Goal: Transaction & Acquisition: Download file/media

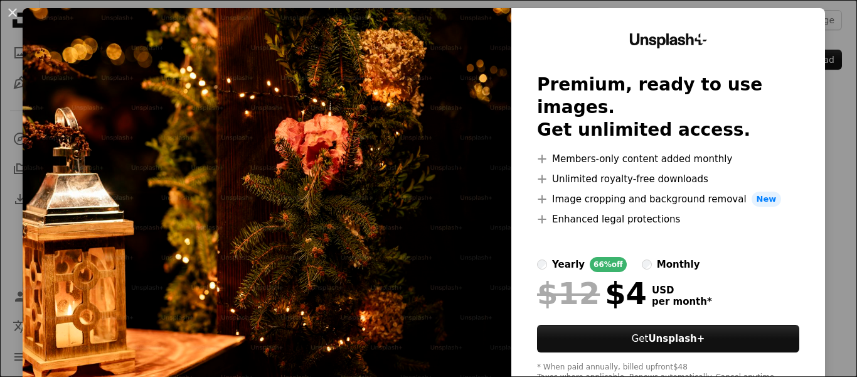
scroll to position [1, 0]
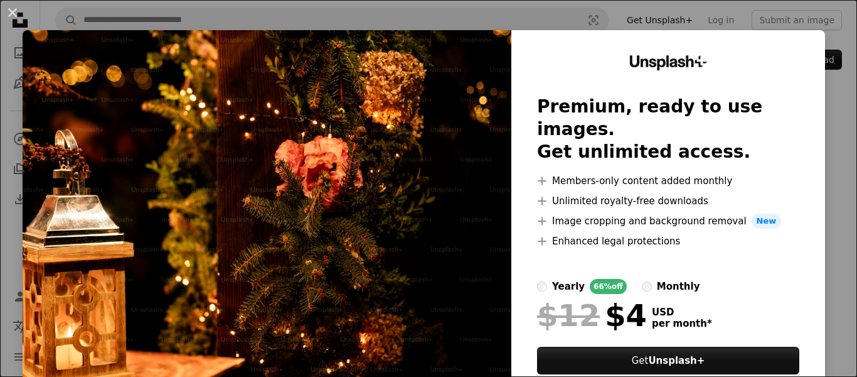
click at [416, 207] on img at bounding box center [267, 229] width 489 height 399
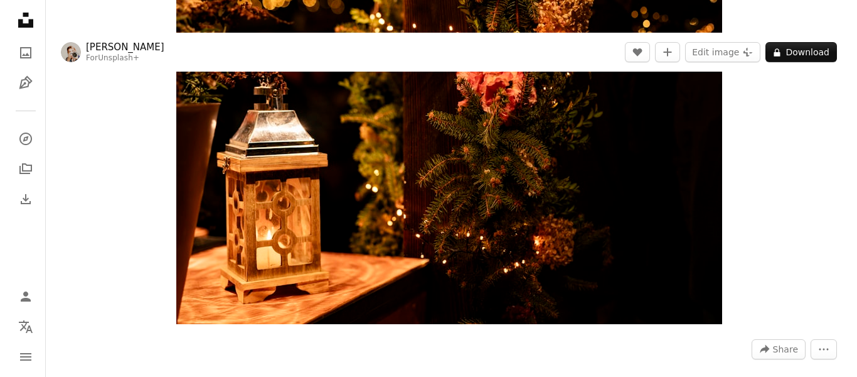
scroll to position [63, 0]
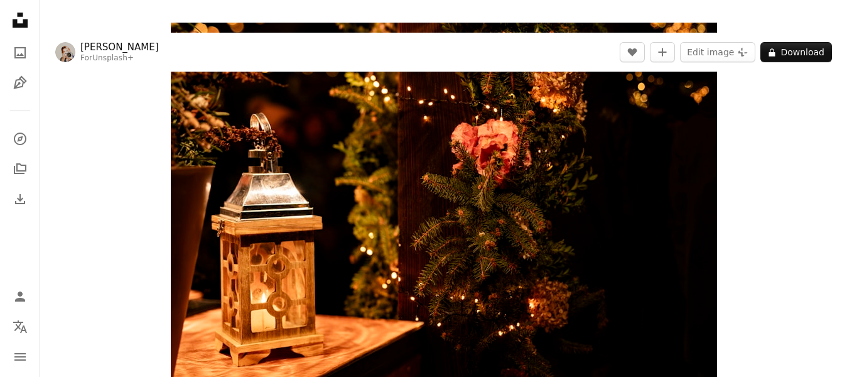
click at [447, 230] on img "Zoom in on this image" at bounding box center [444, 205] width 546 height 364
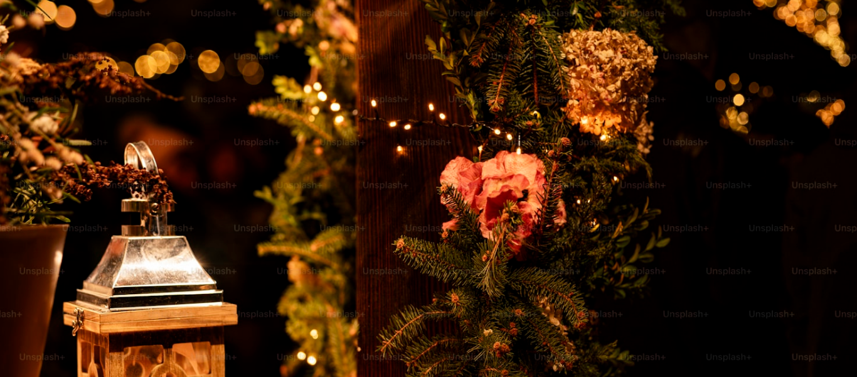
scroll to position [90, 0]
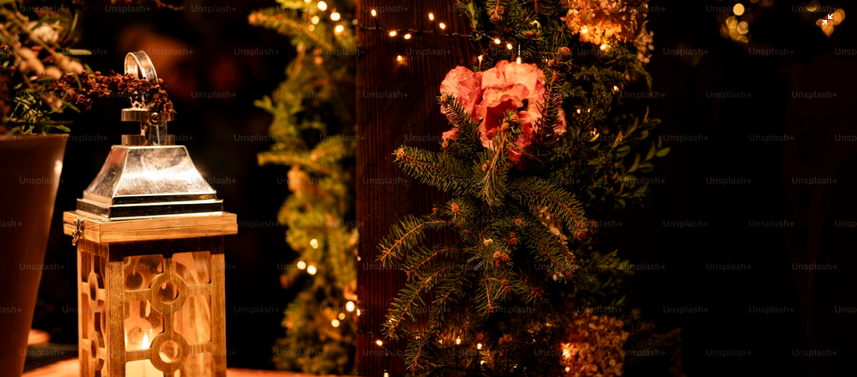
click at [705, 306] on img "Zoom out on this image" at bounding box center [428, 195] width 859 height 572
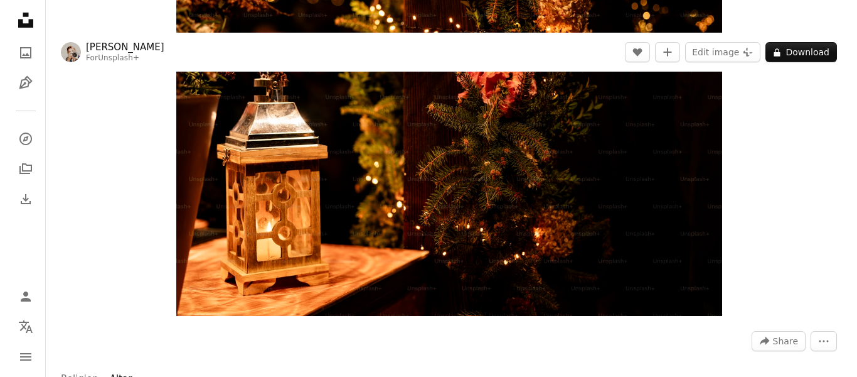
scroll to position [0, 0]
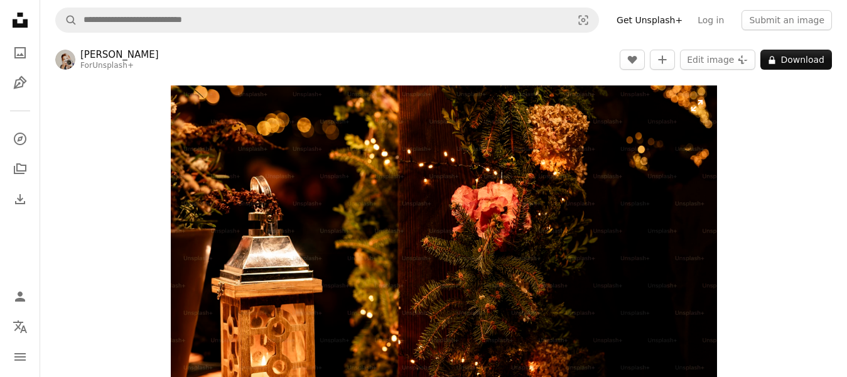
click at [393, 240] on img "Zoom in on this image" at bounding box center [444, 267] width 546 height 364
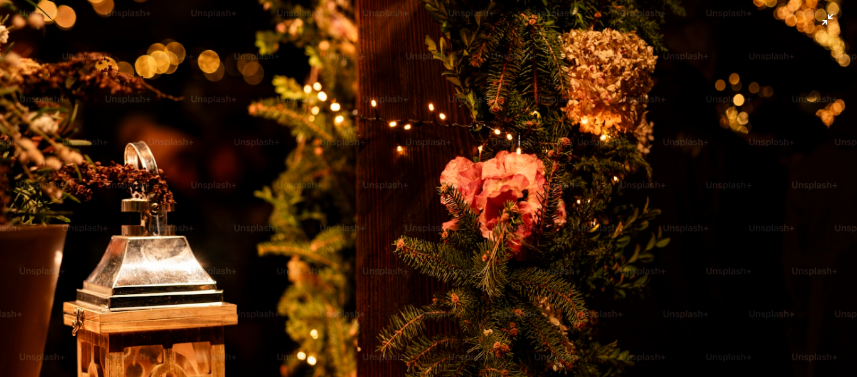
scroll to position [90, 0]
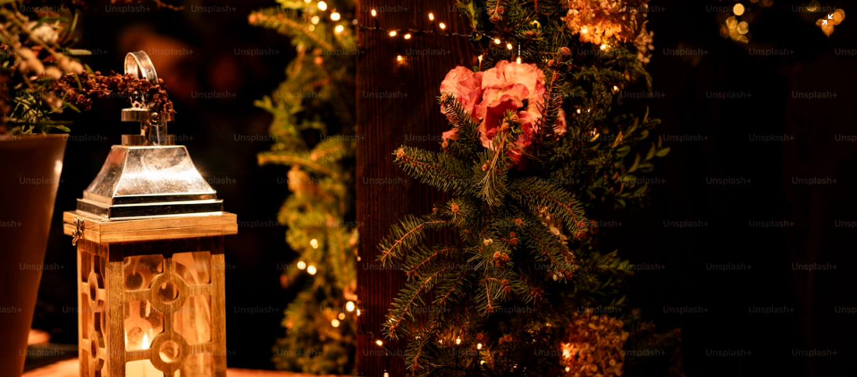
click at [412, 236] on img "Zoom out on this image" at bounding box center [428, 195] width 859 height 572
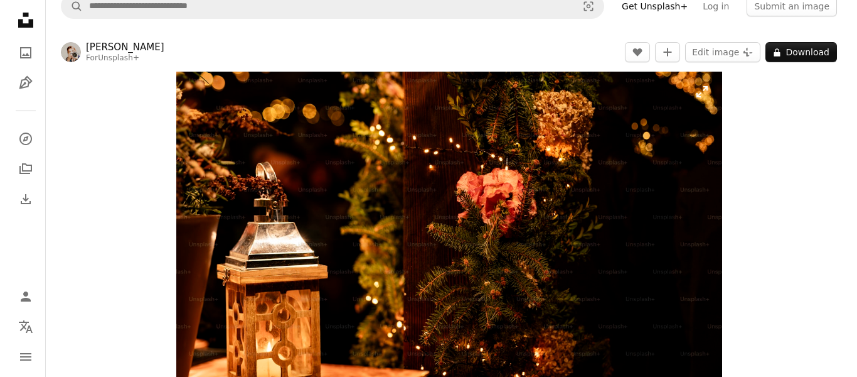
scroll to position [10, 0]
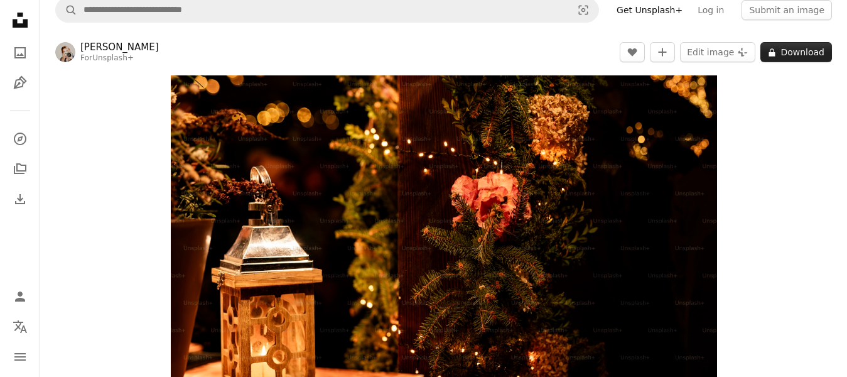
click at [790, 53] on button "A lock Download" at bounding box center [796, 52] width 72 height 20
